Goal: Task Accomplishment & Management: Manage account settings

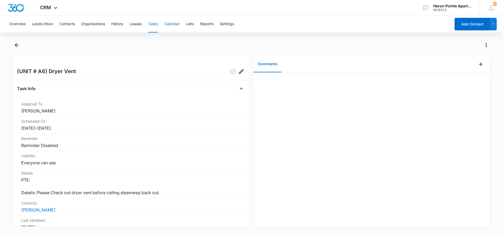
click at [171, 24] on button "Calendar" at bounding box center [171, 24] width 15 height 17
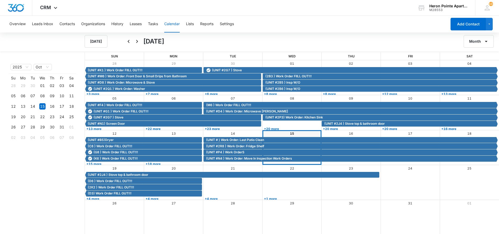
scroll to position [1, 0]
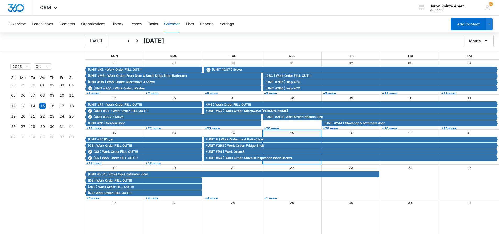
click at [156, 163] on link "+18 more" at bounding box center [173, 163] width 58 height 4
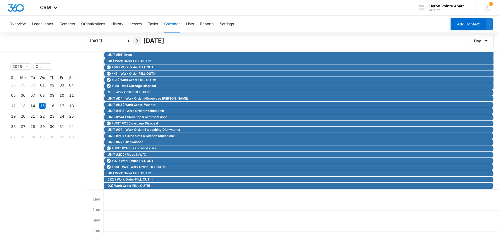
click at [136, 41] on icon "Next" at bounding box center [137, 41] width 6 height 6
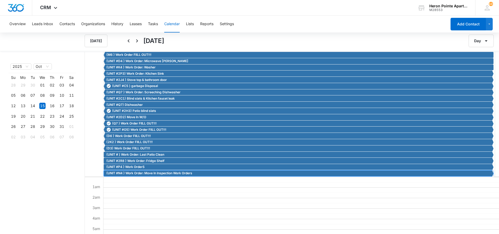
click at [144, 174] on span "(UNIT #N4 ) Work Order: Move In Inspection Work Orders" at bounding box center [149, 173] width 86 height 5
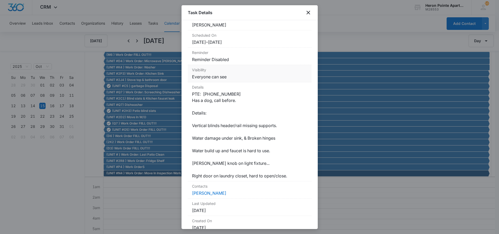
scroll to position [0, 0]
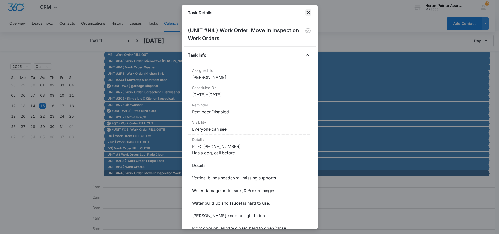
click at [310, 13] on icon "close" at bounding box center [308, 12] width 6 height 6
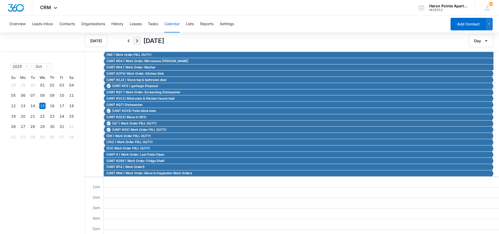
click at [139, 40] on icon "Next" at bounding box center [137, 41] width 6 height 6
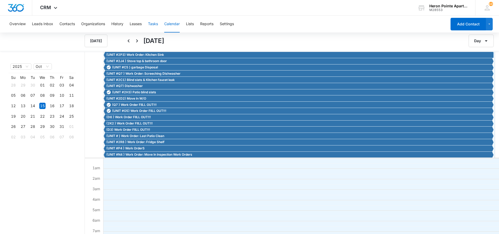
click at [153, 24] on button "Tasks" at bounding box center [153, 24] width 10 height 17
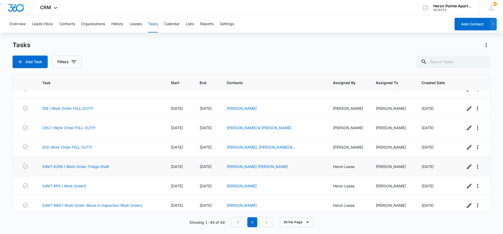
scroll to position [835, 0]
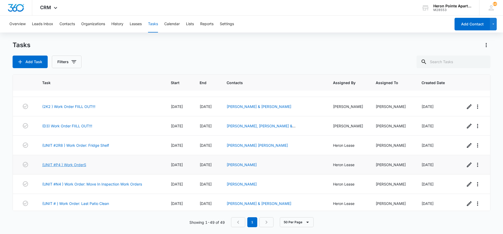
click at [67, 163] on link "(UNIT #P4 ) Work OrderS" at bounding box center [64, 165] width 44 height 6
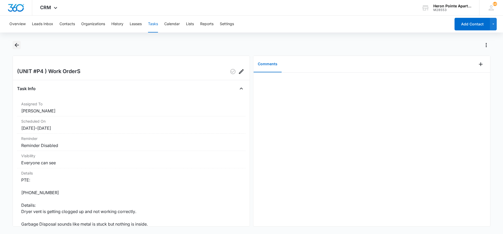
click at [14, 43] on icon "Back" at bounding box center [17, 45] width 6 height 6
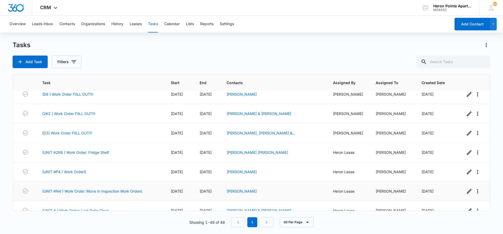
scroll to position [835, 0]
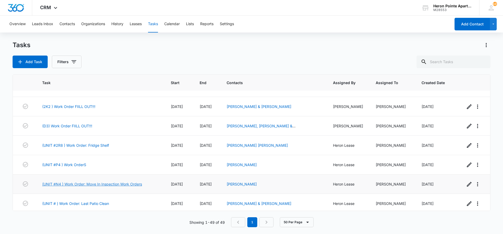
click at [90, 181] on link "(UNIT #N4 ) Work Order: Move In Inspection Work Orders" at bounding box center [92, 184] width 100 height 6
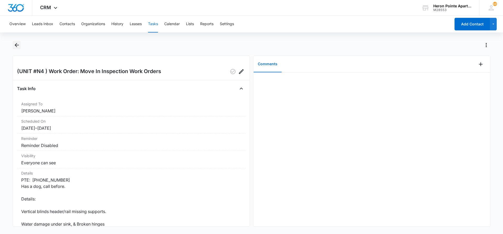
click at [17, 43] on icon "Back" at bounding box center [17, 45] width 6 height 6
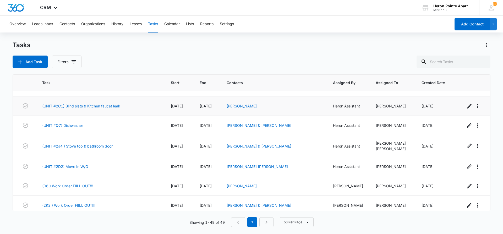
scroll to position [835, 0]
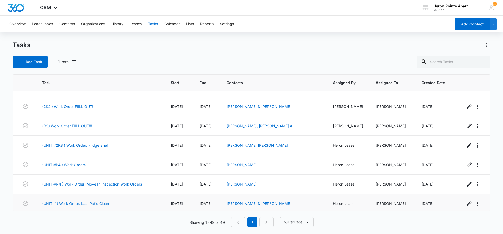
click at [99, 202] on link "(UNIT # ) Work Order: Last Patio Clean" at bounding box center [75, 204] width 67 height 6
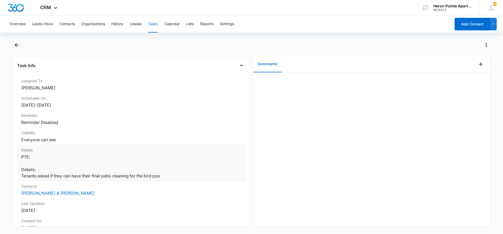
scroll to position [66, 0]
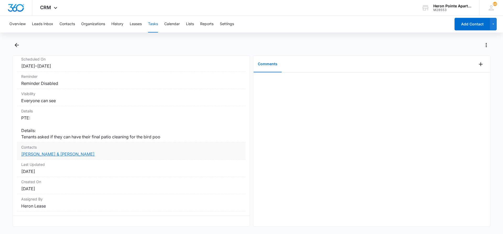
click at [62, 152] on link "[PERSON_NAME] & [PERSON_NAME]" at bounding box center [57, 154] width 73 height 5
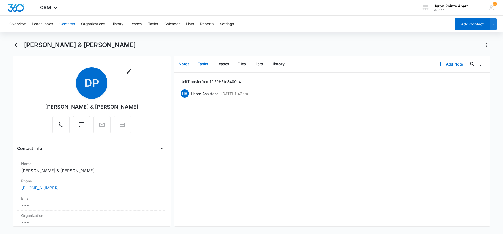
click at [204, 62] on button "Tasks" at bounding box center [203, 64] width 19 height 16
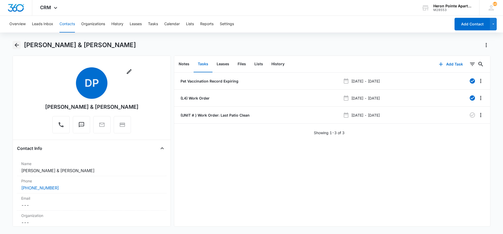
click at [16, 44] on icon "Back" at bounding box center [17, 45] width 6 height 6
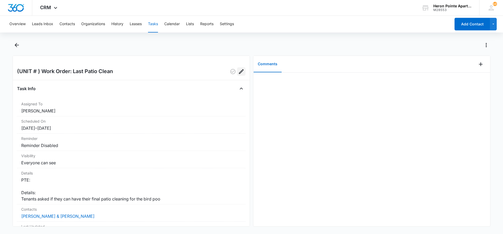
click at [239, 71] on icon "Edit" at bounding box center [241, 71] width 5 height 5
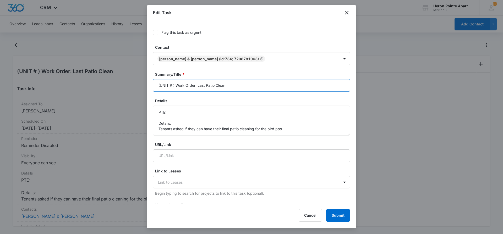
click at [172, 85] on input "(UNIT # ) Work Order: Last Patio Clean" at bounding box center [251, 85] width 197 height 13
type input "(UNIT #L4 ) Work Order: Last Patio Clean"
click at [342, 217] on button "Submit" at bounding box center [338, 215] width 24 height 13
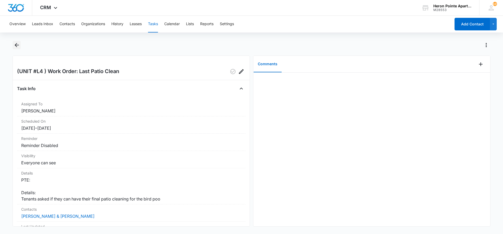
click at [18, 45] on icon "Back" at bounding box center [17, 45] width 6 height 6
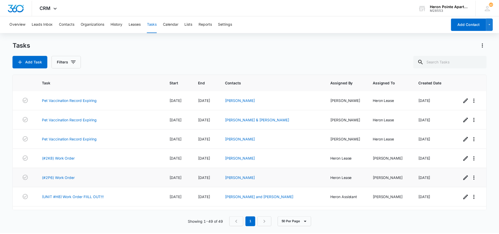
scroll to position [26, 0]
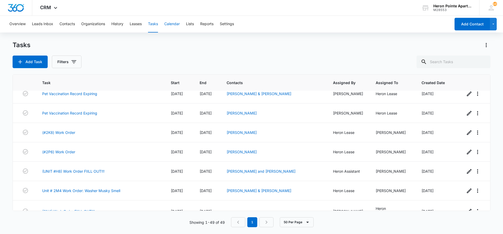
click at [176, 25] on button "Calendar" at bounding box center [171, 24] width 15 height 17
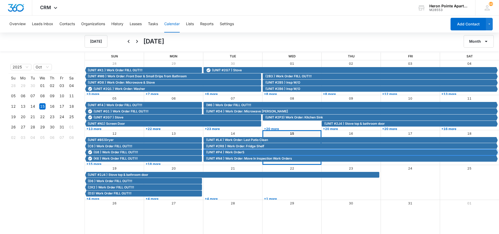
click at [228, 150] on span "(UNIT #P4 ) Work OrderS" at bounding box center [225, 152] width 38 height 5
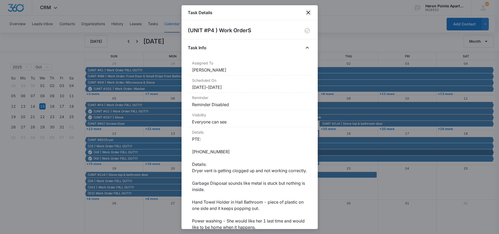
click at [308, 13] on icon "close" at bounding box center [308, 12] width 6 height 6
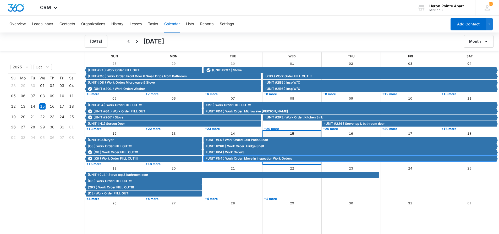
click at [221, 160] on span "(UNIT #N4 ) Work Order: Move In Inspection Work Orders" at bounding box center [249, 158] width 86 height 5
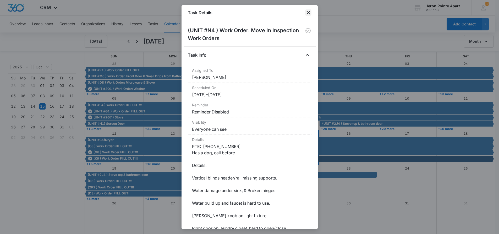
click at [309, 13] on icon "close" at bounding box center [309, 13] width 4 height 4
